Goal: Find specific page/section: Find specific page/section

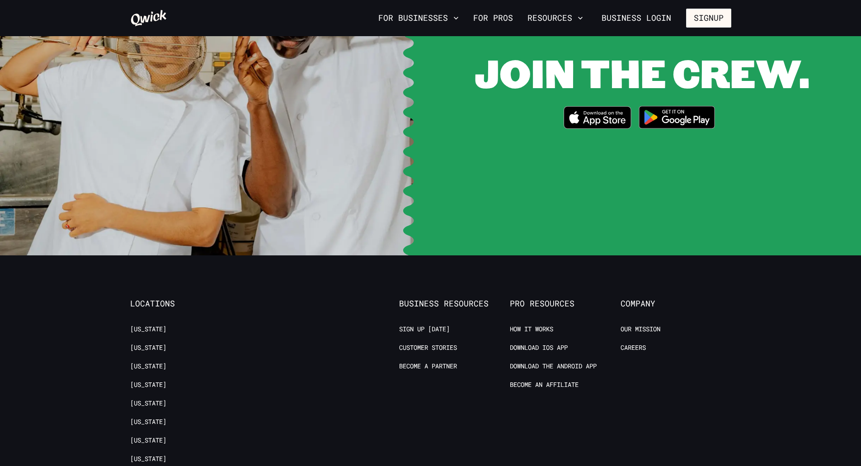
scroll to position [1942, 0]
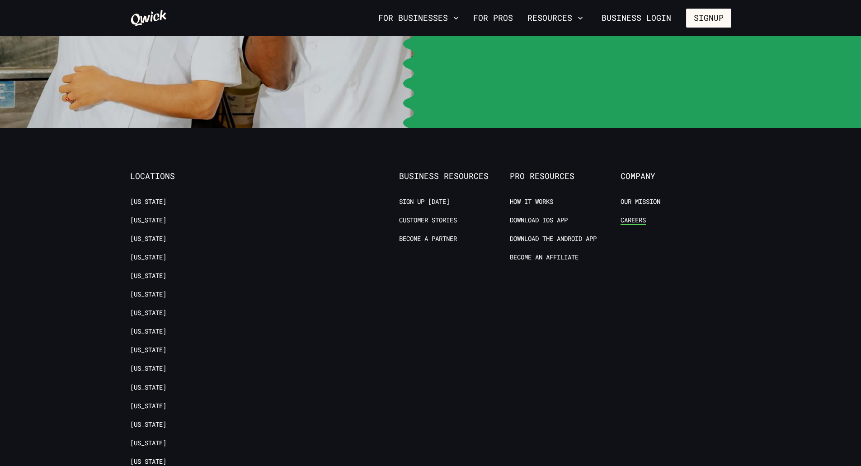
click at [626, 216] on link "Careers" at bounding box center [632, 220] width 25 height 9
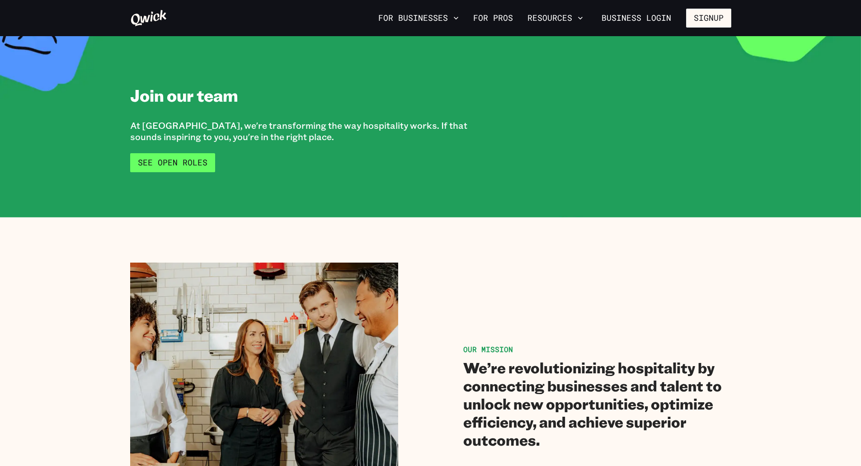
click at [185, 166] on link "See Open Roles" at bounding box center [172, 162] width 85 height 19
